Goal: Task Accomplishment & Management: Use online tool/utility

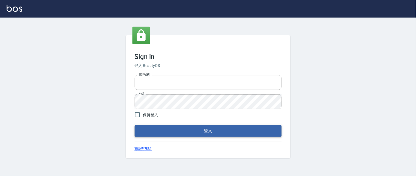
type input "0931911003"
click at [181, 132] on button "登入" at bounding box center [208, 131] width 147 height 12
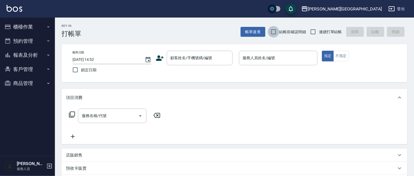
click at [273, 33] on input "結帳前確認明細" at bounding box center [274, 32] width 12 height 12
checkbox input "true"
click at [312, 31] on input "連續打單結帳" at bounding box center [313, 32] width 12 height 12
checkbox input "true"
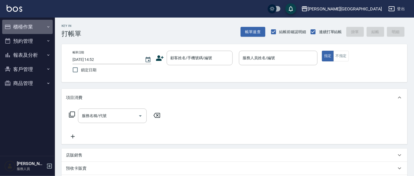
click at [29, 28] on button "櫃檯作業" at bounding box center [27, 27] width 51 height 14
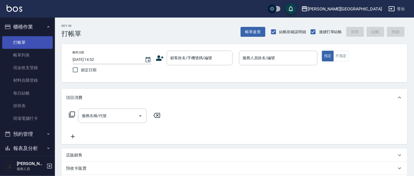
click at [26, 42] on link "打帳單" at bounding box center [27, 42] width 51 height 13
